Goal: Complete application form: Complete application form

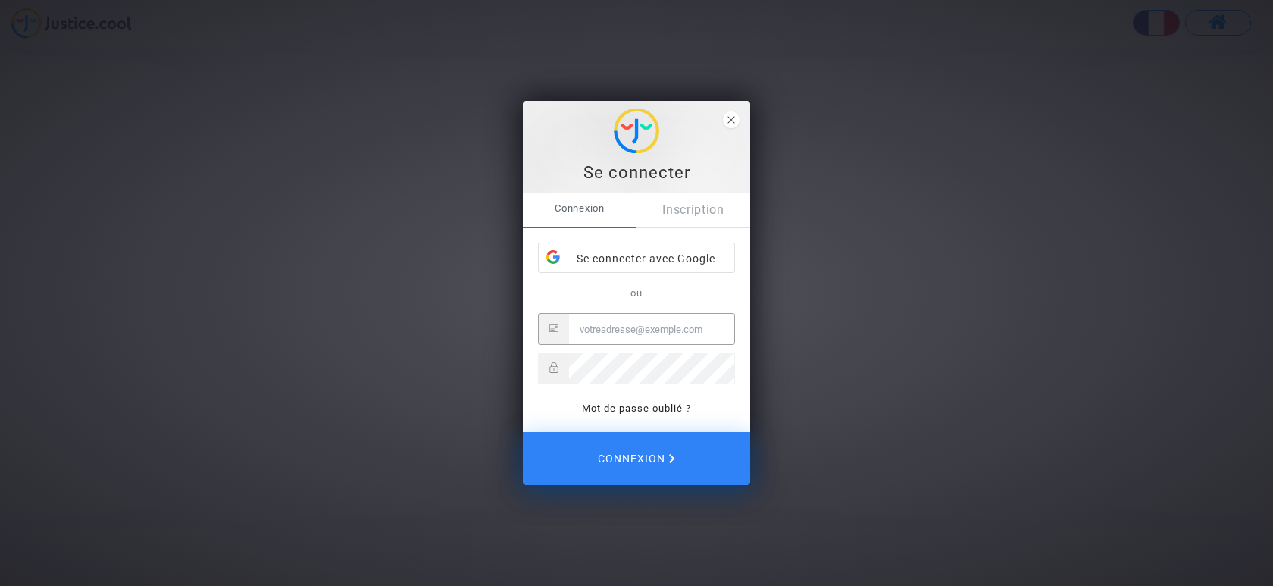
click at [600, 334] on input "Email" at bounding box center [651, 329] width 165 height 30
type input "[EMAIL_ADDRESS][DOMAIN_NAME]"
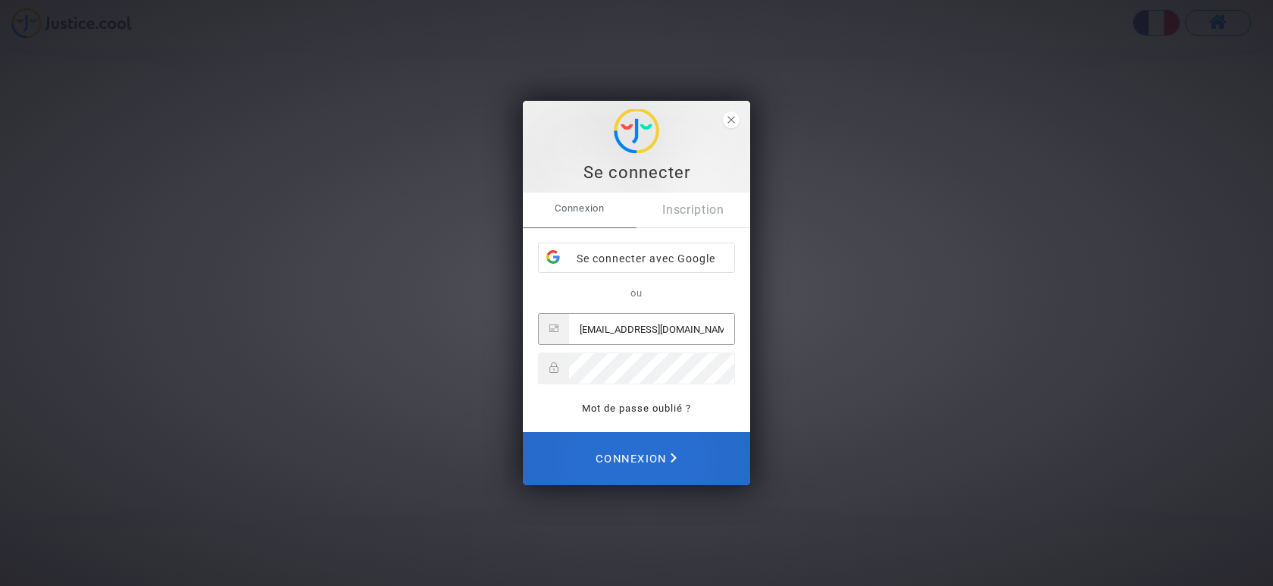
click at [654, 455] on span "Connexion" at bounding box center [636, 458] width 81 height 33
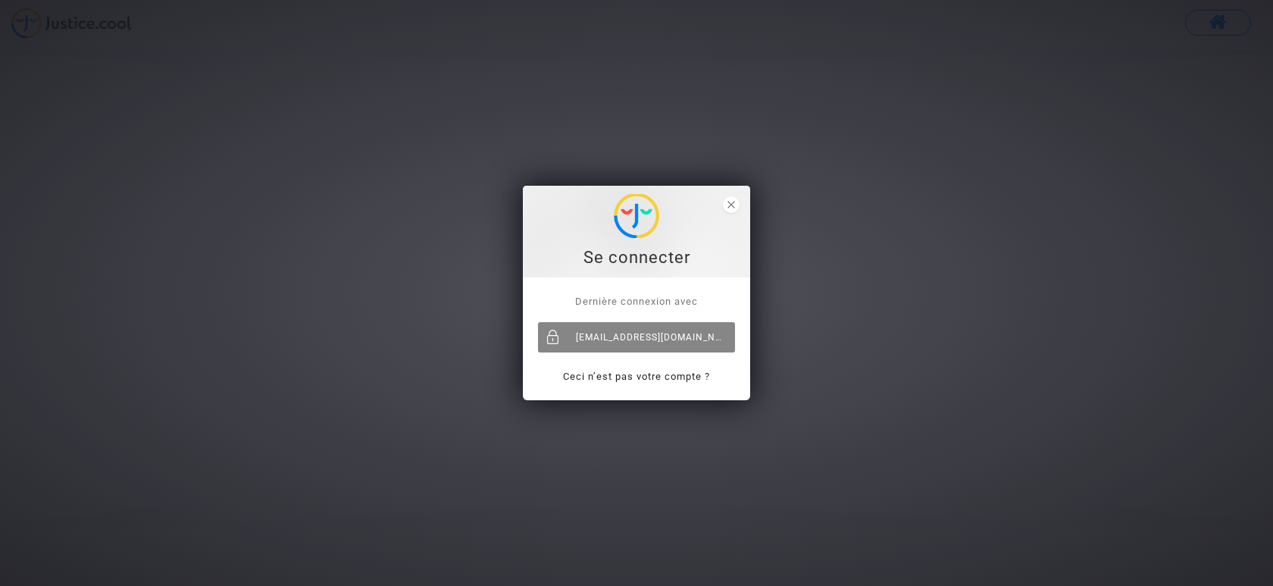
click at [641, 327] on div "[EMAIL_ADDRESS][DOMAIN_NAME]" at bounding box center [636, 337] width 197 height 30
click at [731, 209] on span "close" at bounding box center [731, 204] width 17 height 17
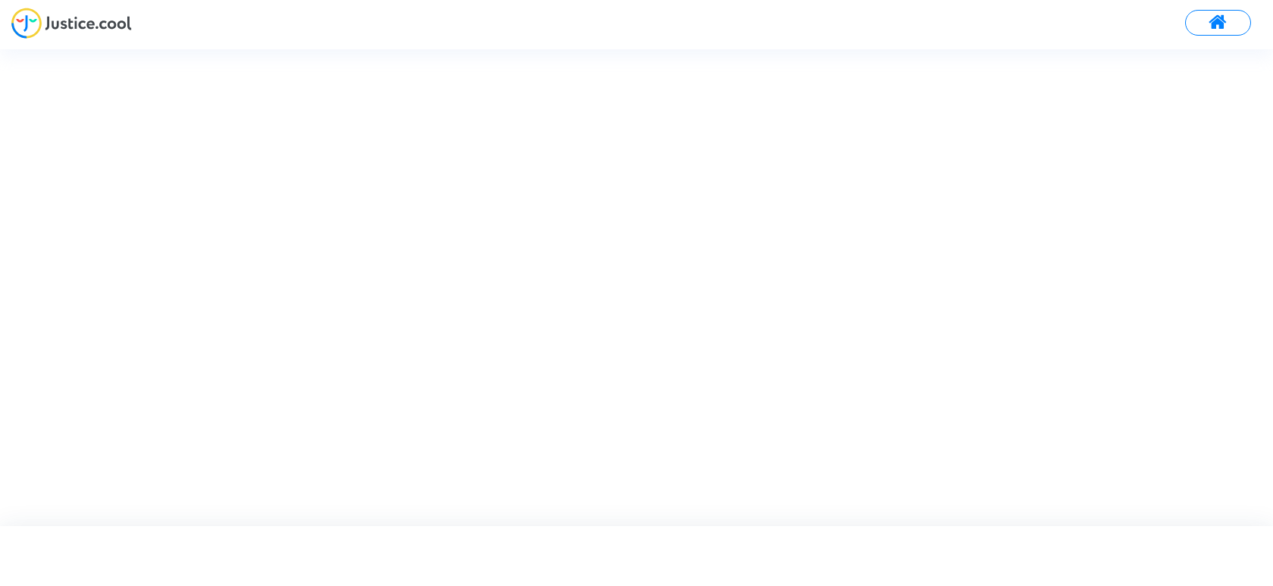
click at [77, 27] on img at bounding box center [71, 23] width 121 height 31
